Goal: Task Accomplishment & Management: Use online tool/utility

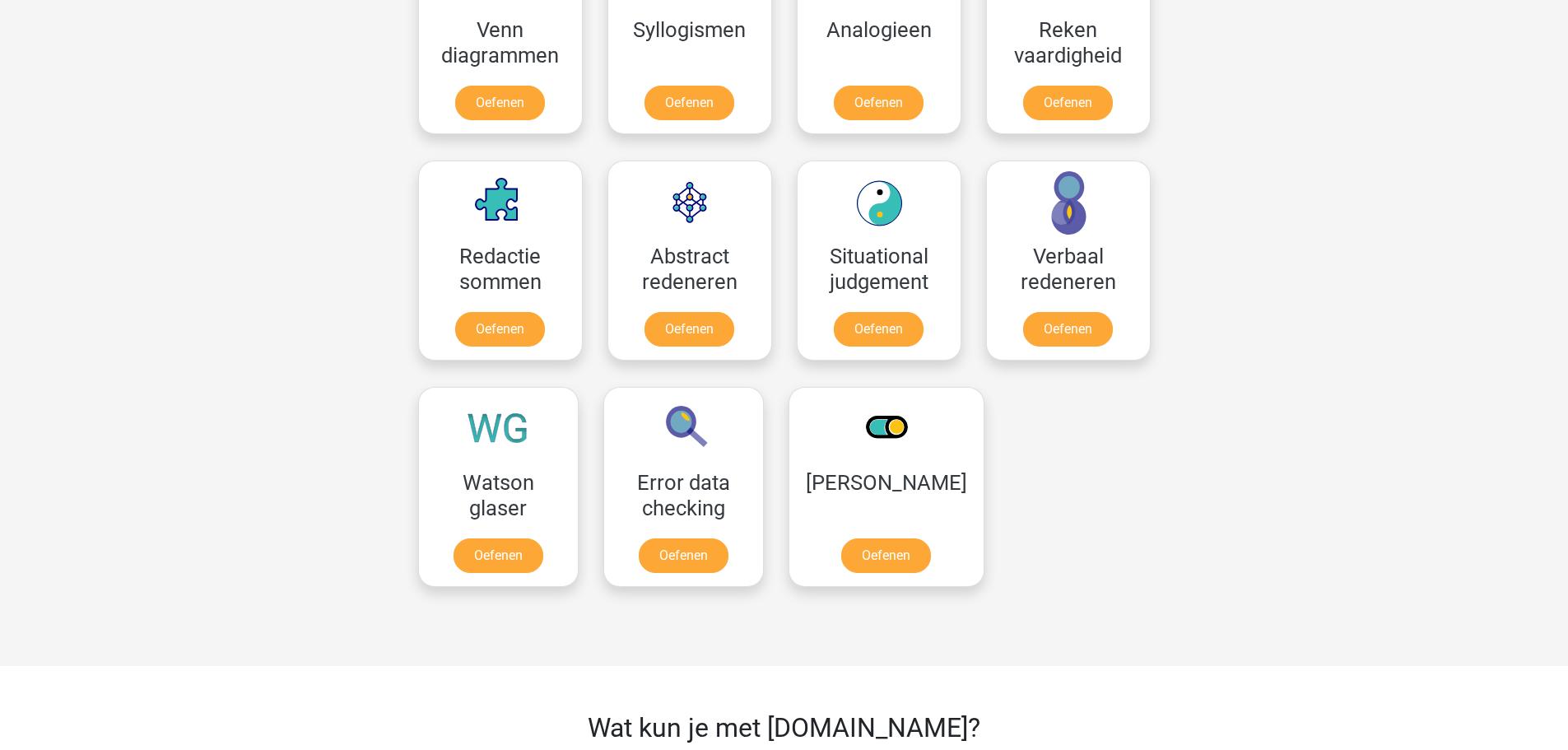
scroll to position [1070, 0]
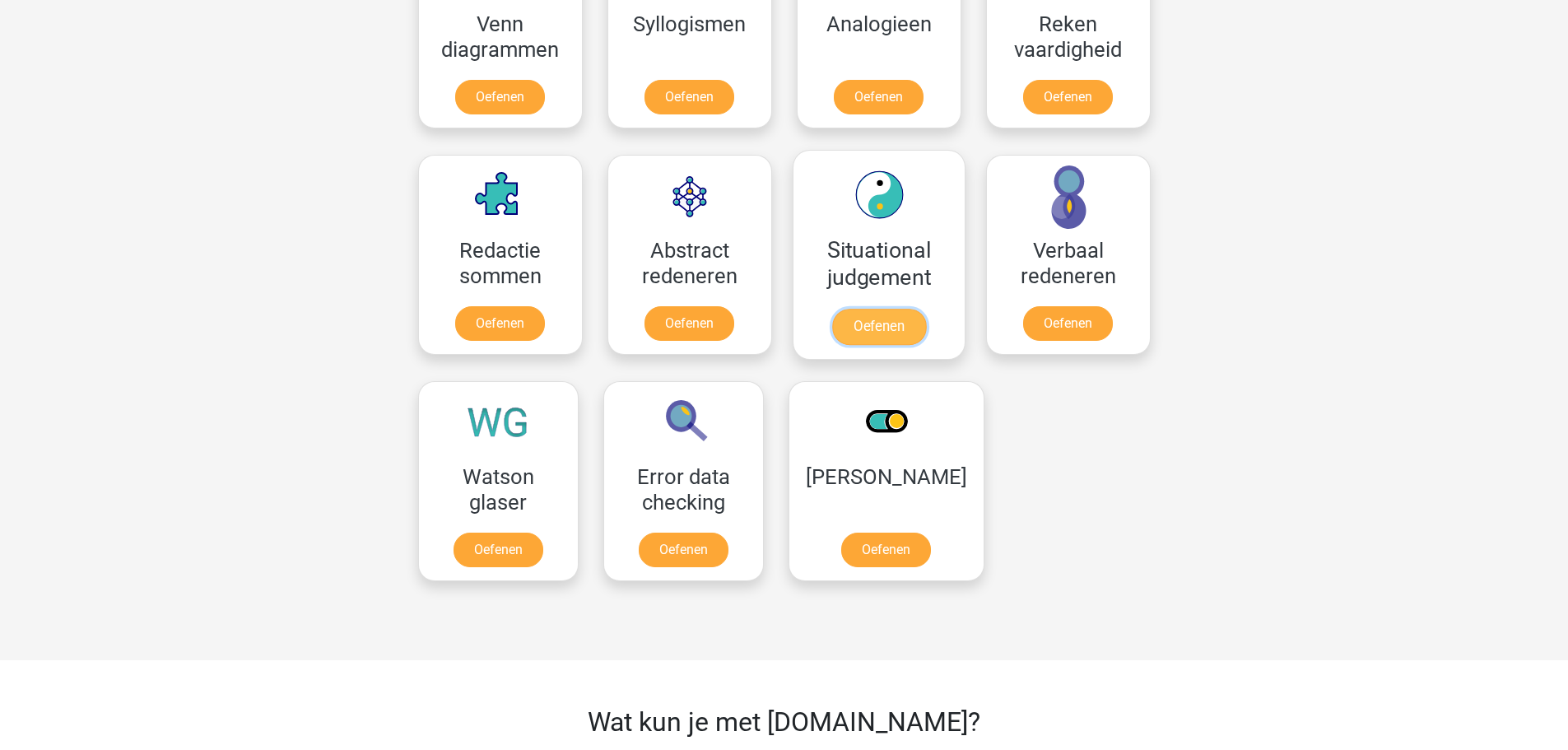
click at [885, 318] on link "Oefenen" at bounding box center [879, 326] width 94 height 36
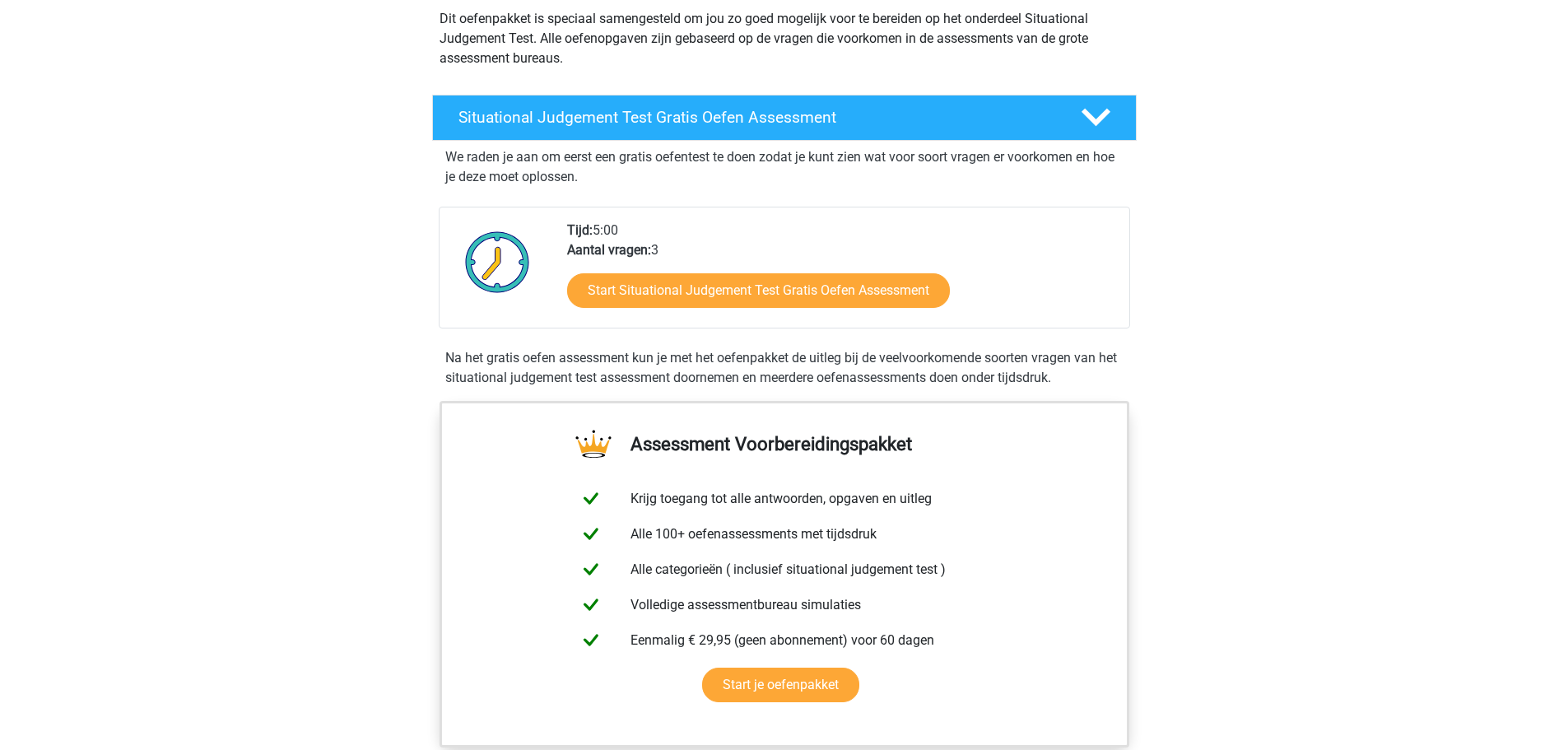
scroll to position [247, 0]
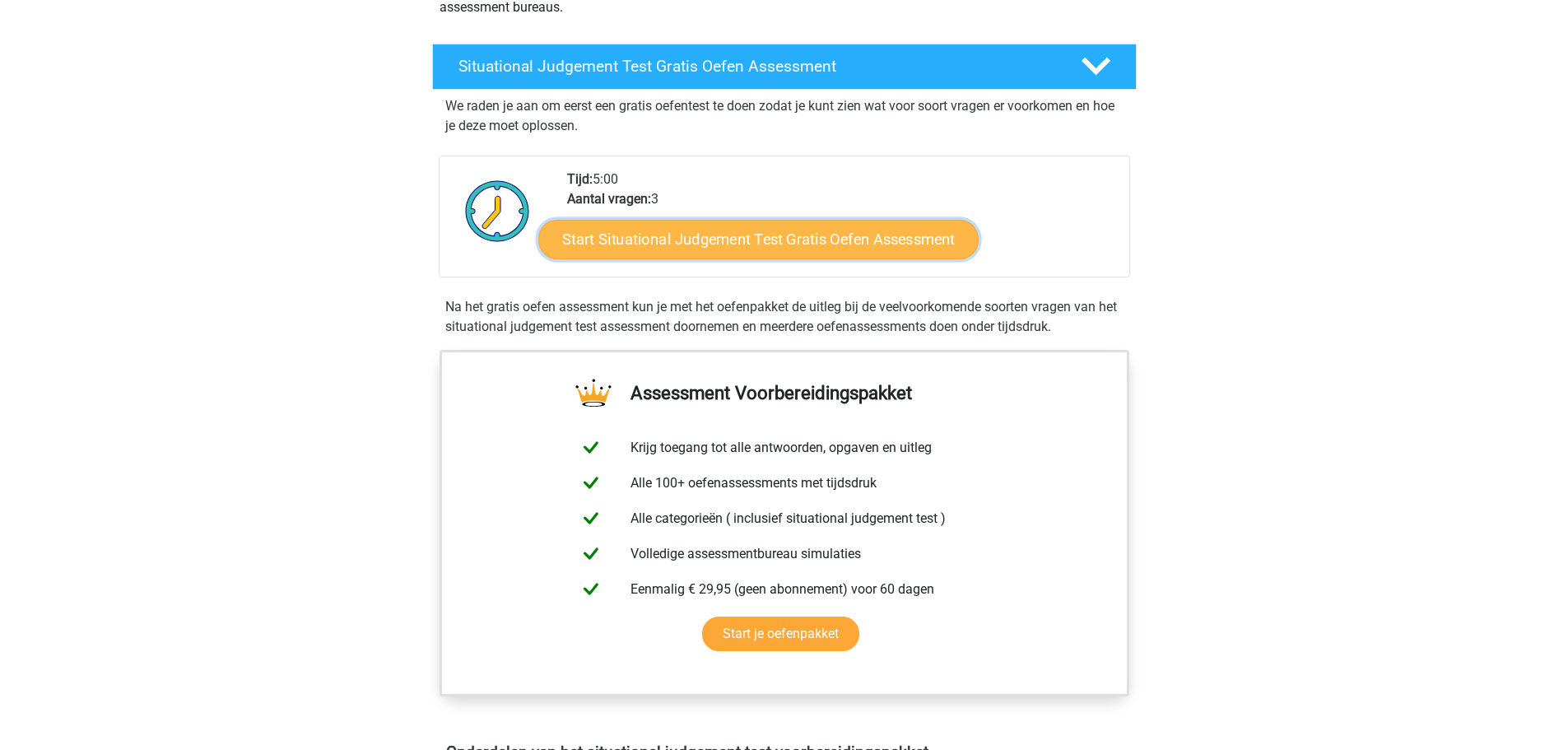
click at [614, 241] on link "Start Situational Judgement Test Gratis Oefen Assessment" at bounding box center [758, 239] width 440 height 39
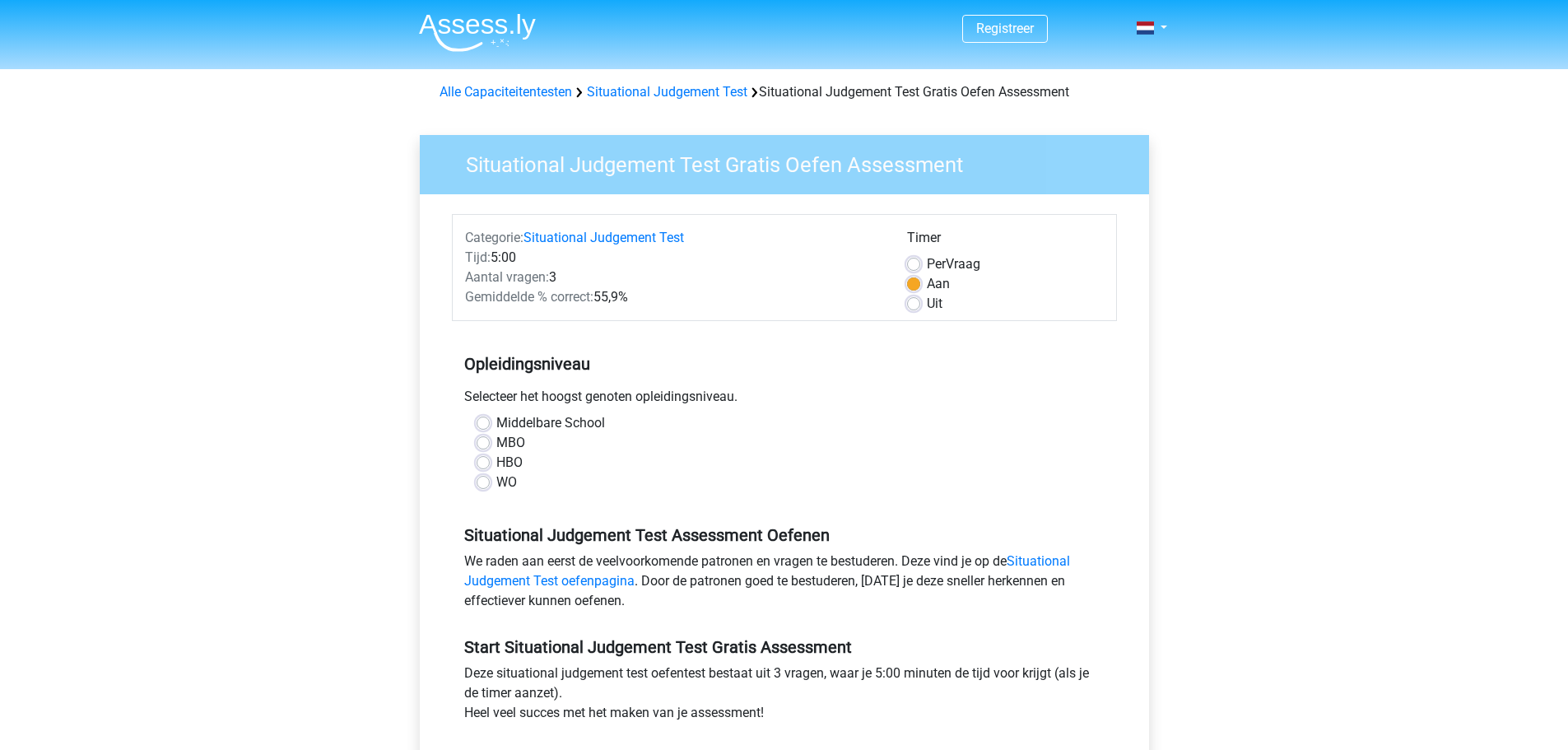
click at [496, 479] on label "WO" at bounding box center [506, 482] width 21 height 20
click at [483, 479] on input "WO" at bounding box center [482, 480] width 13 height 17
radio input "true"
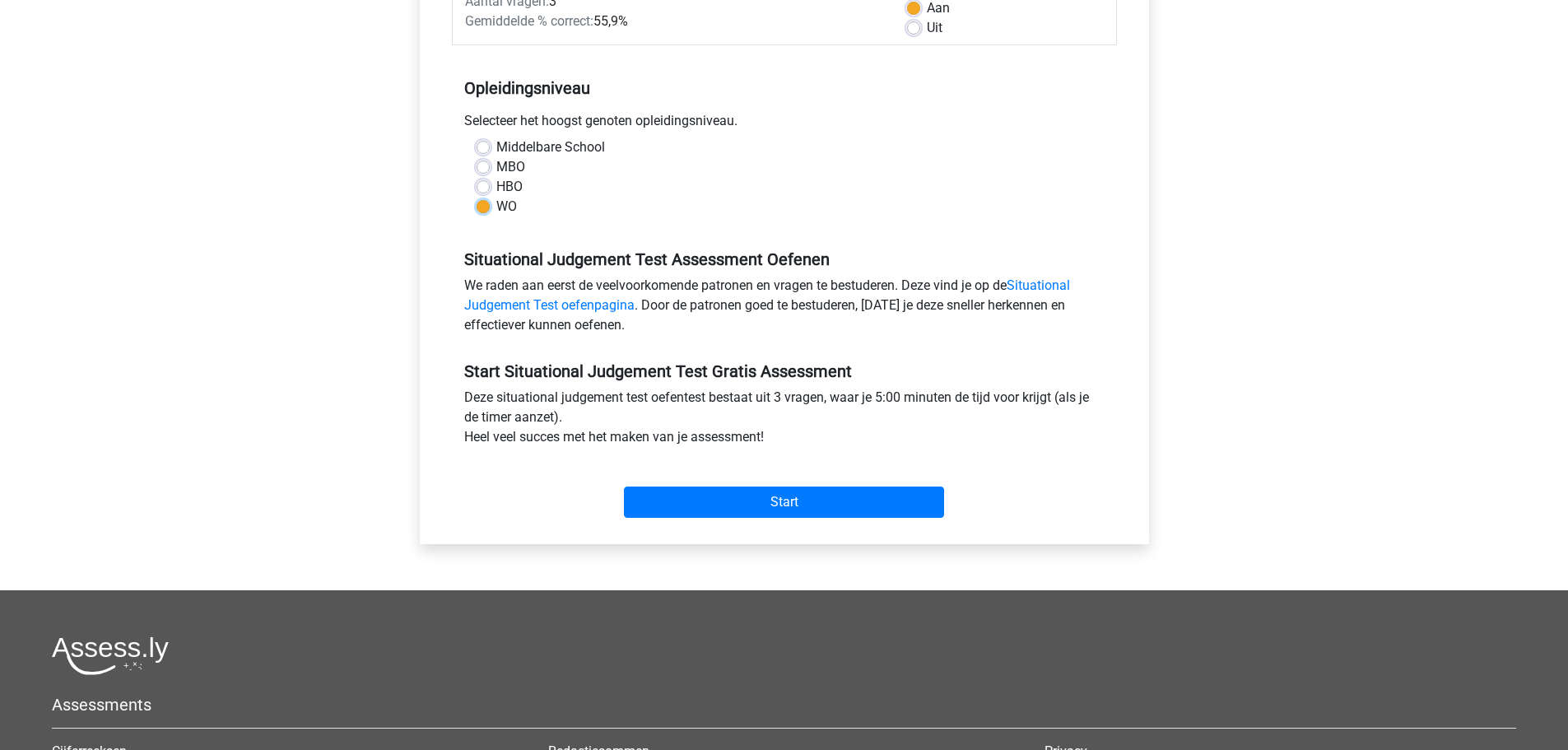
scroll to position [329, 0]
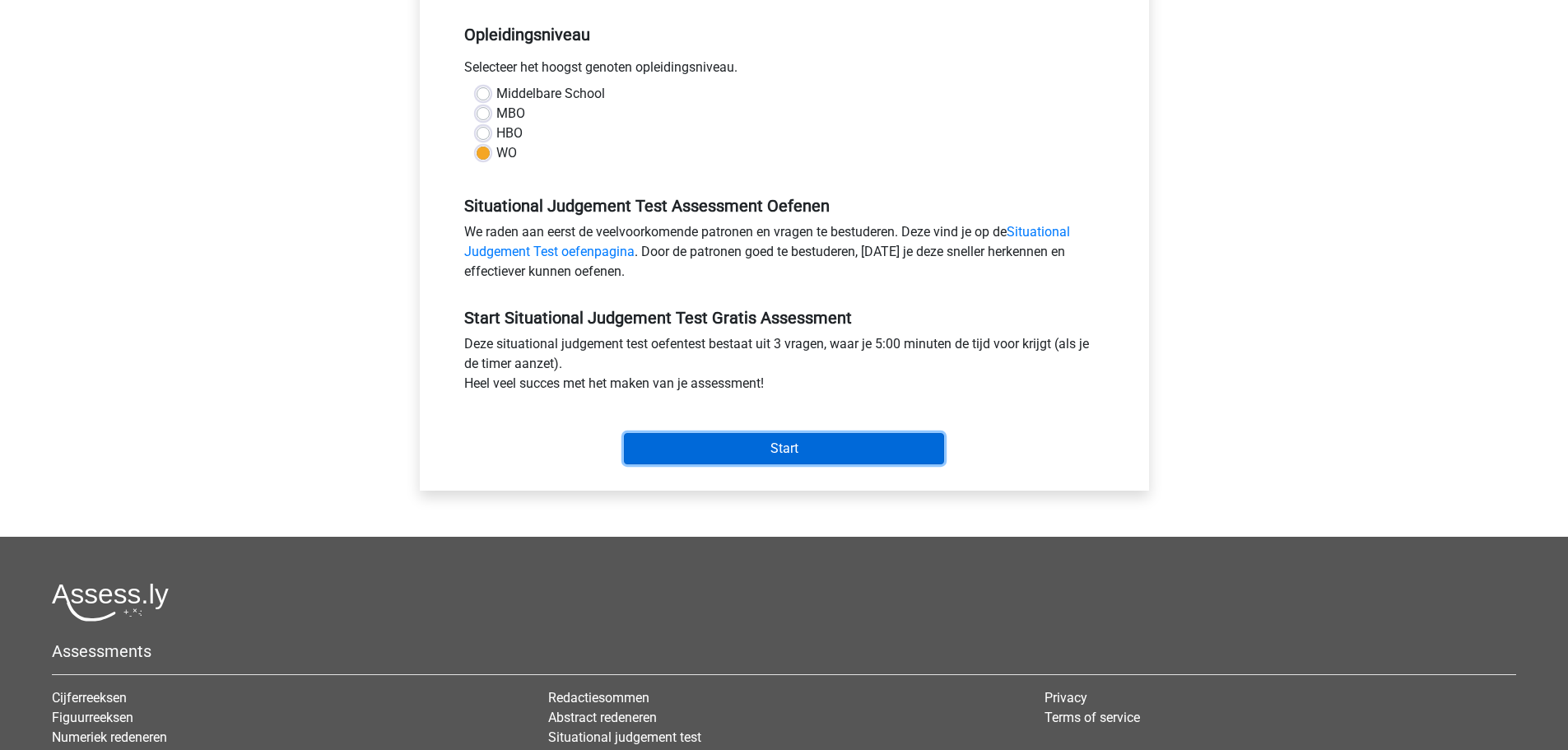
drag, startPoint x: 821, startPoint y: 459, endPoint x: 1055, endPoint y: 460, distance: 234.0
click at [822, 459] on input "Start" at bounding box center [784, 448] width 320 height 31
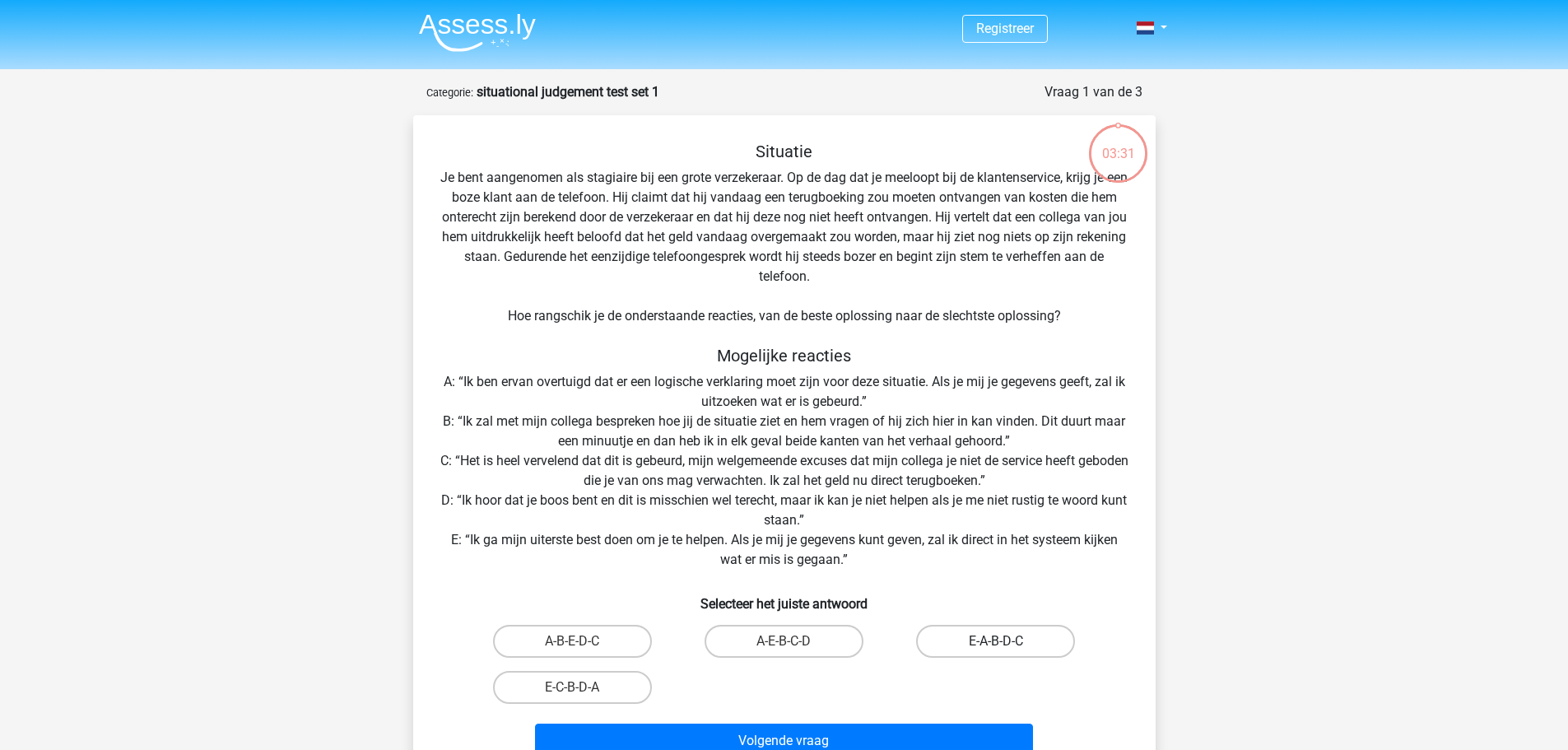
click at [992, 646] on label "E-A-B-D-C" at bounding box center [995, 642] width 159 height 33
click at [996, 646] on input "E-A-B-D-C" at bounding box center [1001, 646] width 11 height 11
radio input "true"
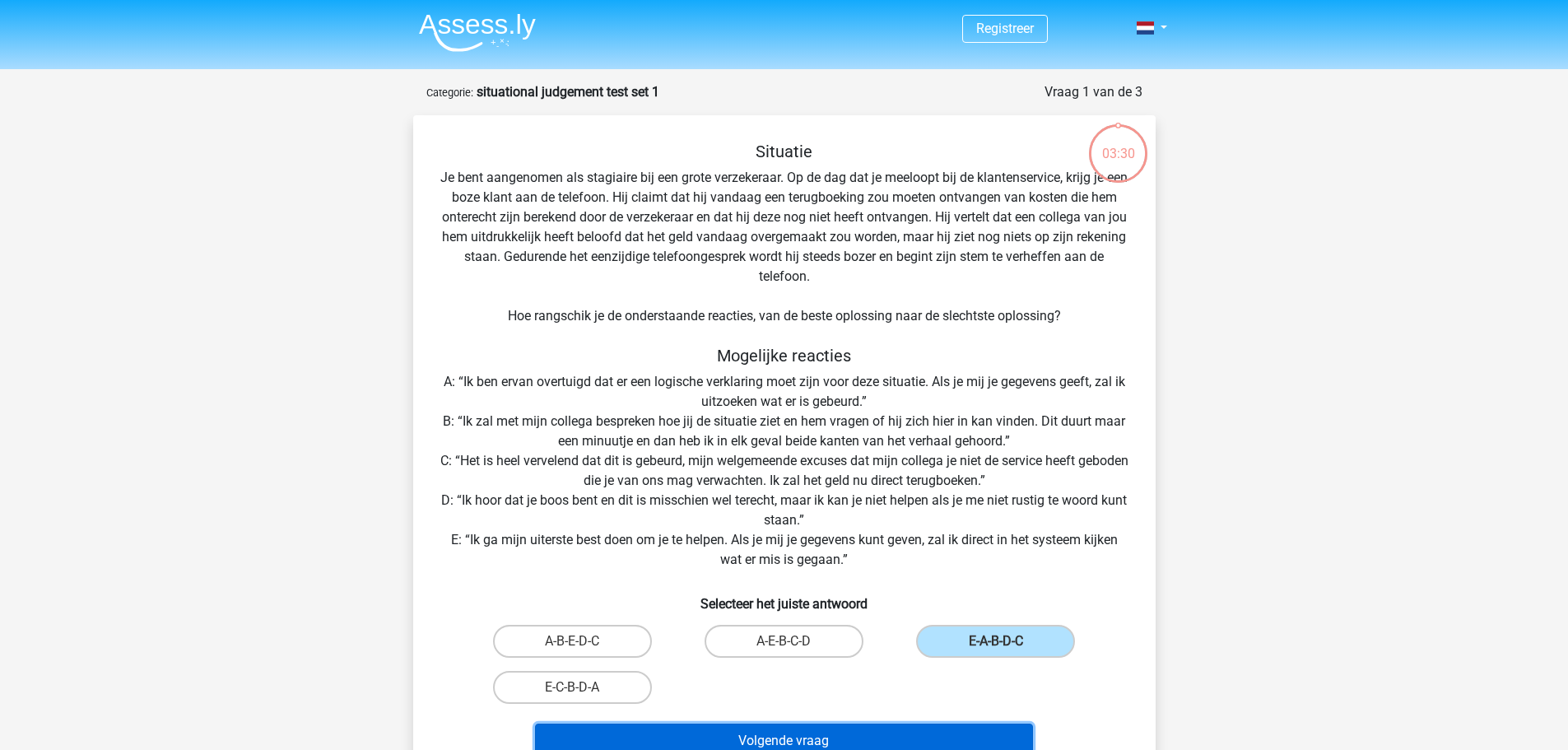
click at [868, 733] on button "Volgende vraag" at bounding box center [784, 740] width 498 height 34
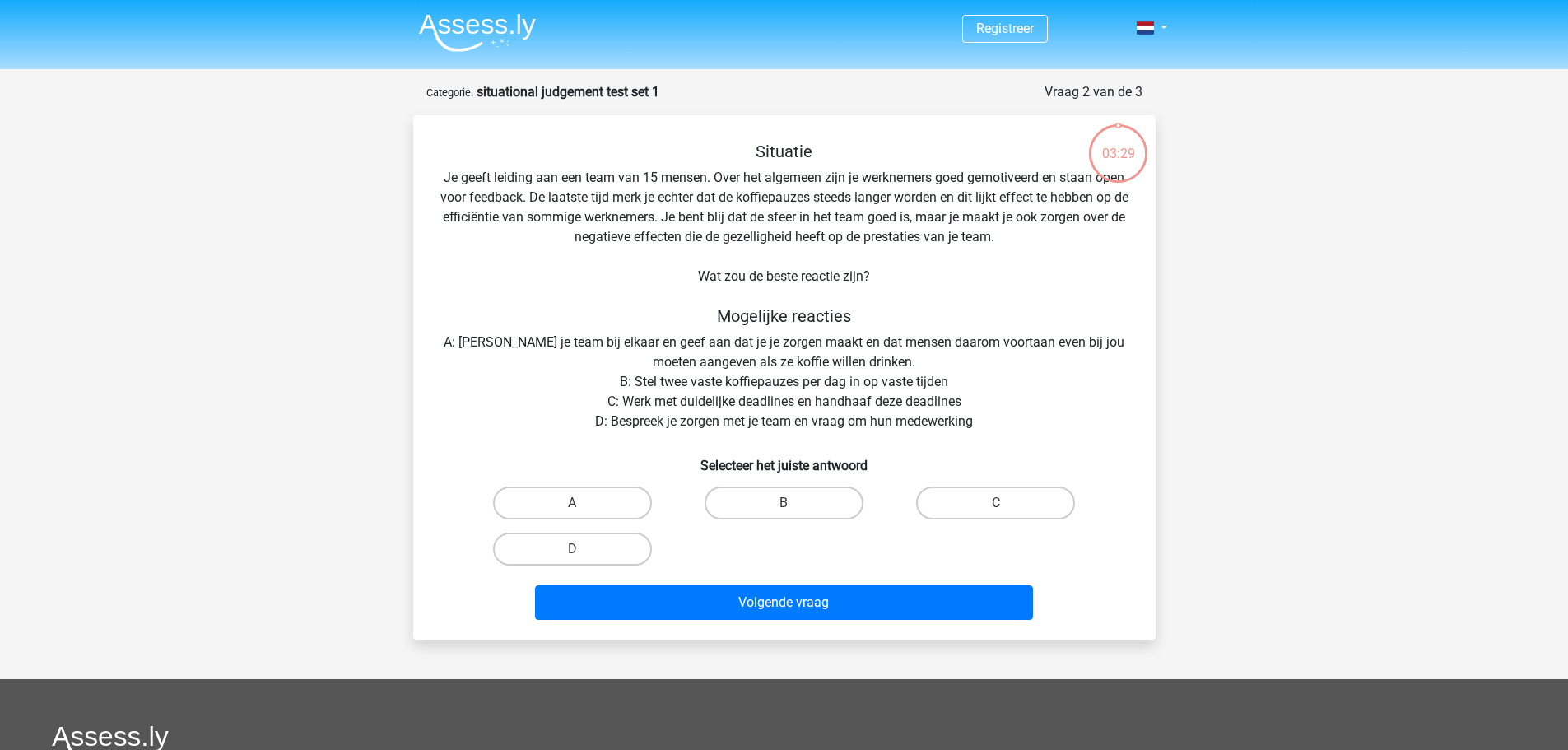
scroll to position [82, 0]
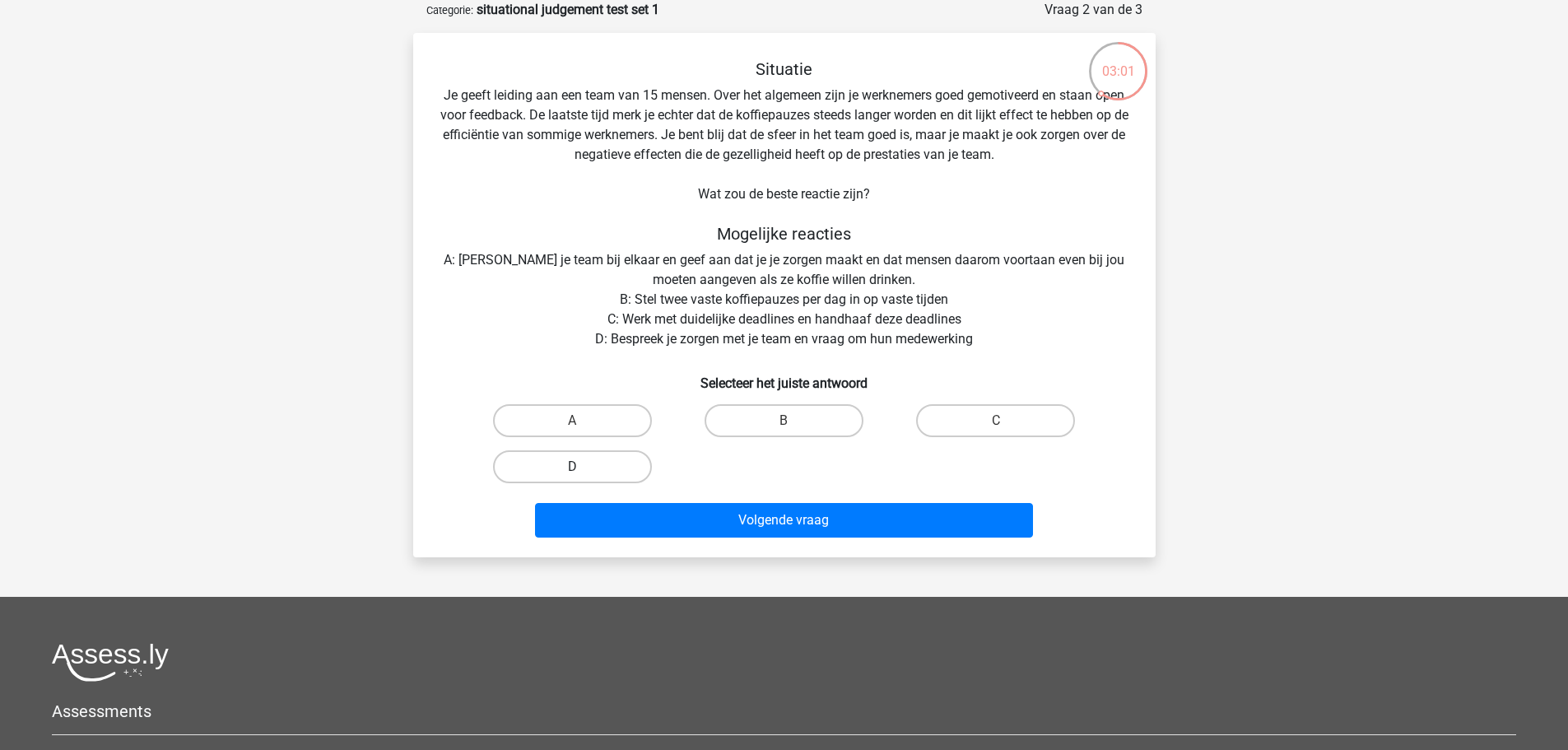
click at [606, 459] on label "D" at bounding box center [572, 467] width 159 height 33
click at [583, 467] on input "D" at bounding box center [577, 472] width 11 height 11
radio input "true"
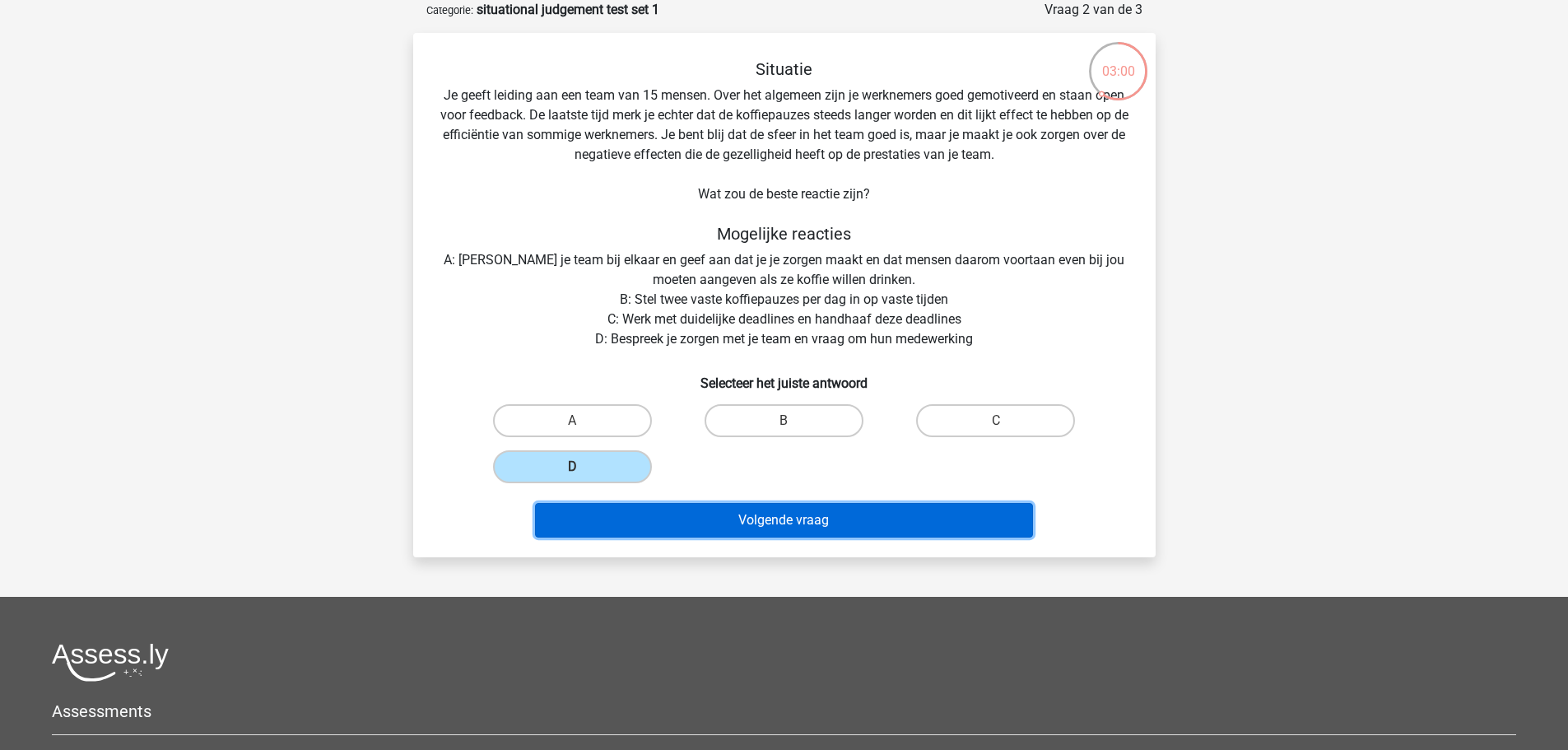
click at [794, 522] on button "Volgende vraag" at bounding box center [784, 520] width 498 height 34
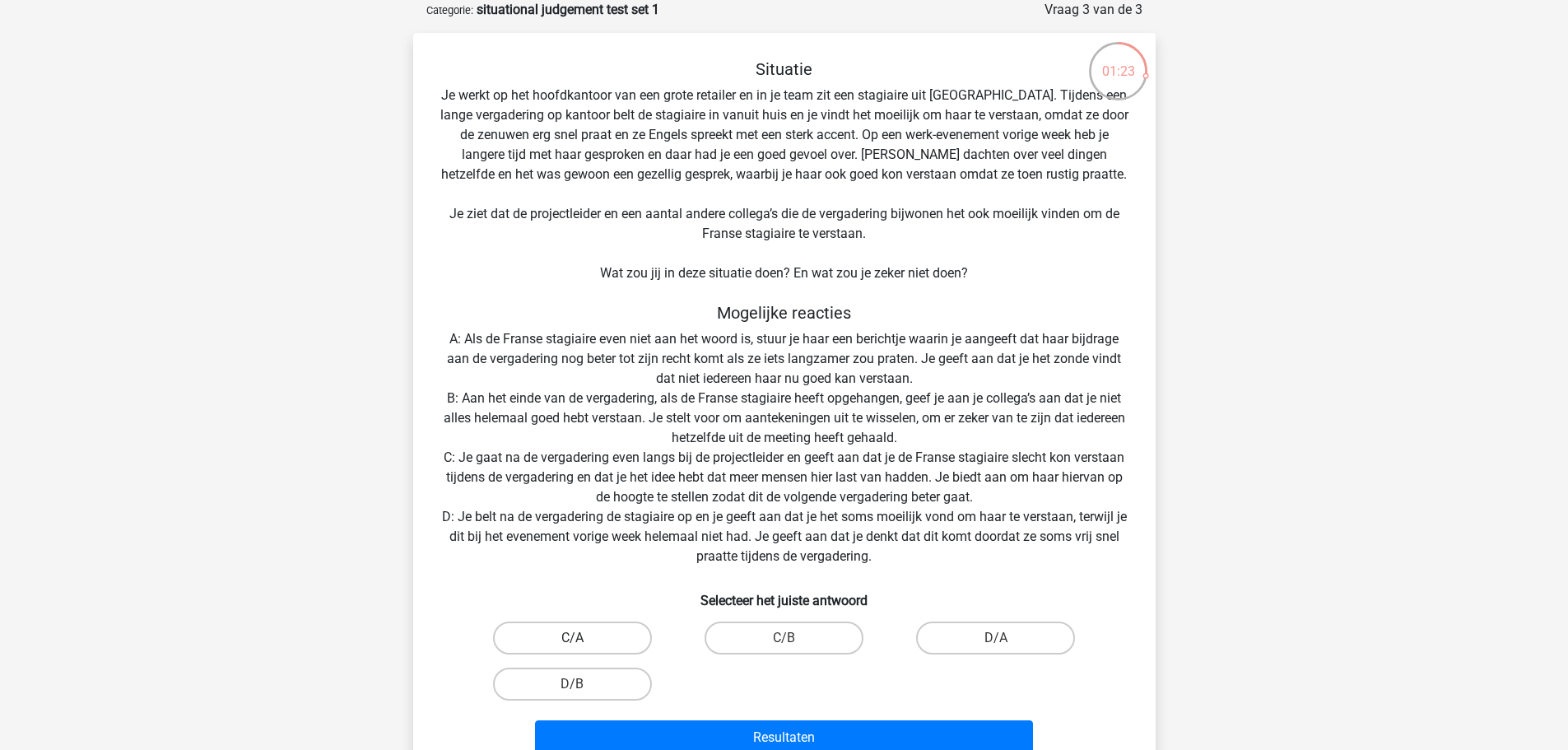
click at [611, 636] on label "C/A" at bounding box center [572, 639] width 159 height 33
click at [583, 638] on input "C/A" at bounding box center [577, 643] width 11 height 11
radio input "true"
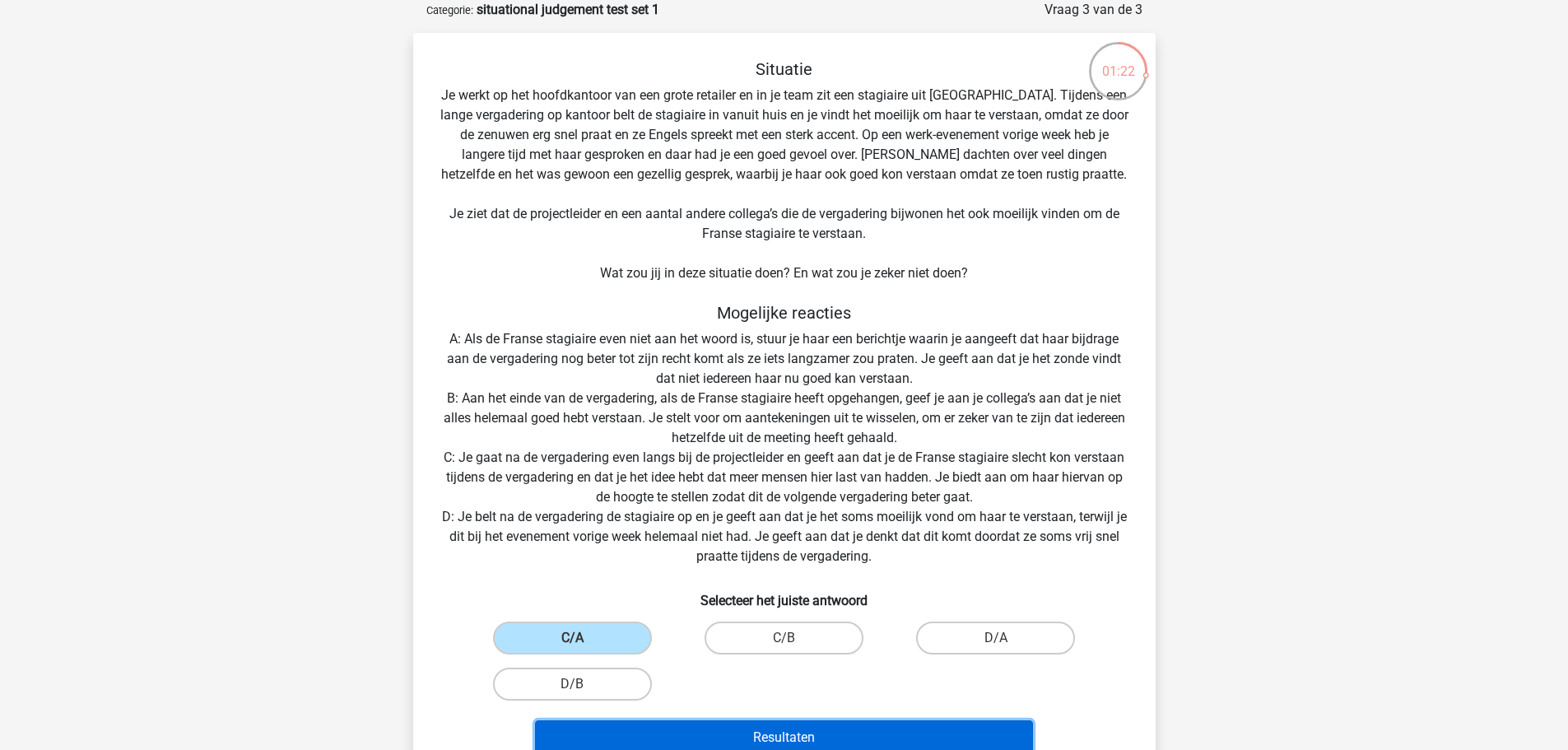
click at [798, 736] on button "Resultaten" at bounding box center [784, 737] width 498 height 34
